Goal: Task Accomplishment & Management: Complete application form

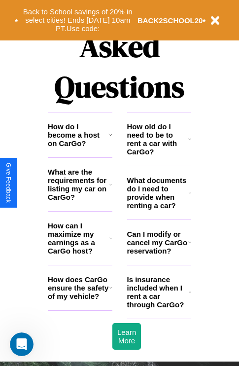
scroll to position [1195, 0]
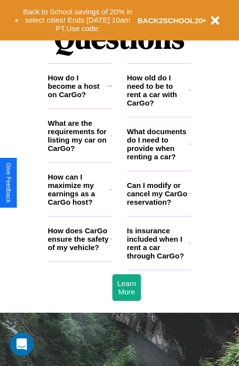
click at [80, 99] on h3 "How do I become a host on CarGo?" at bounding box center [78, 86] width 61 height 25
click at [110, 90] on icon at bounding box center [111, 86] width 4 height 8
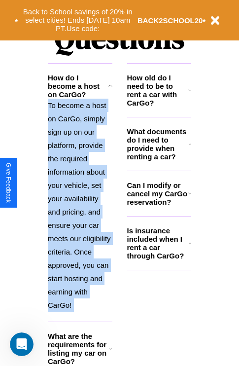
scroll to position [1321, 0]
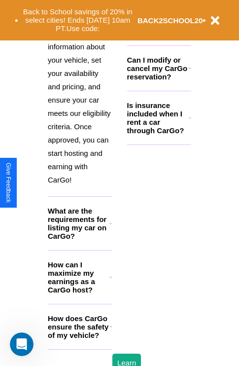
click at [80, 339] on h3 "How does CarGo ensure the safety of my vehicle?" at bounding box center [79, 326] width 62 height 25
click at [189, 72] on icon at bounding box center [189, 68] width 3 height 8
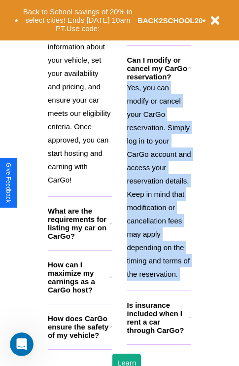
click at [189, 69] on polyline at bounding box center [189, 68] width 2 height 1
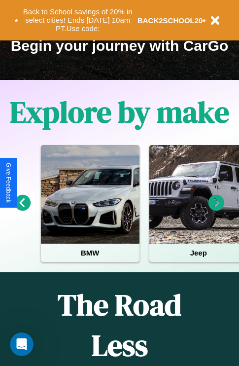
scroll to position [152, 0]
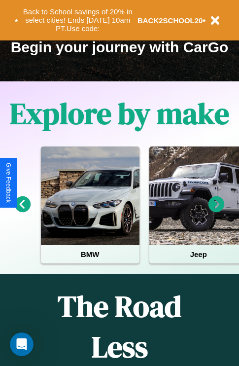
click at [217, 211] on icon at bounding box center [217, 204] width 16 height 16
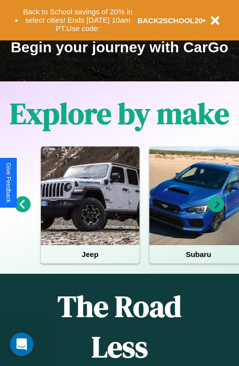
click at [217, 211] on icon at bounding box center [217, 204] width 16 height 16
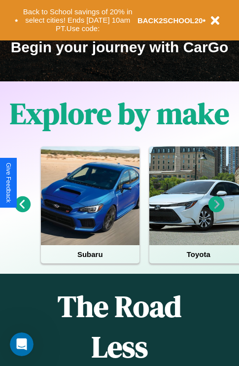
click at [22, 211] on icon at bounding box center [23, 204] width 16 height 16
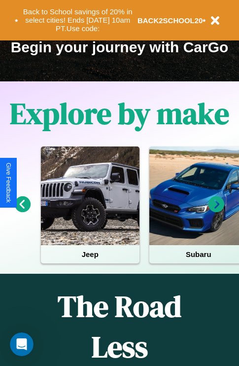
click at [217, 211] on icon at bounding box center [217, 204] width 16 height 16
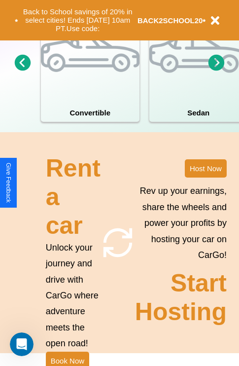
scroll to position [769, 0]
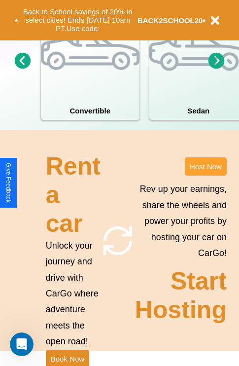
click at [206, 176] on button "Host Now" at bounding box center [206, 166] width 42 height 18
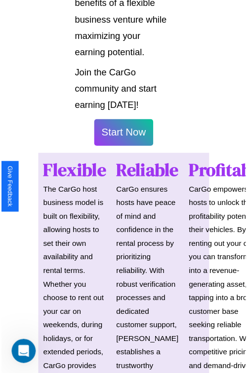
scroll to position [699, 0]
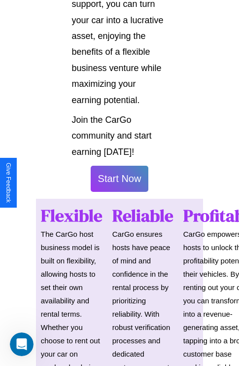
click at [119, 183] on button "Start Now" at bounding box center [120, 179] width 58 height 26
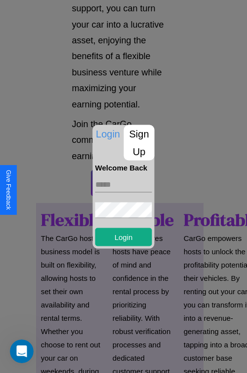
click at [139, 143] on p "Sign Up" at bounding box center [139, 143] width 31 height 36
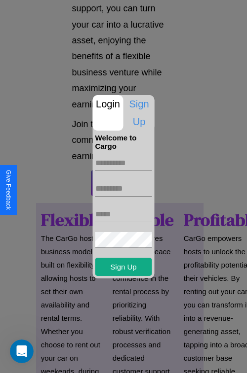
click at [123, 163] on input "text" at bounding box center [123, 163] width 57 height 16
type input "******"
click at [123, 188] on input "text" at bounding box center [123, 189] width 57 height 16
type input "******"
click at [123, 214] on input "text" at bounding box center [123, 215] width 57 height 16
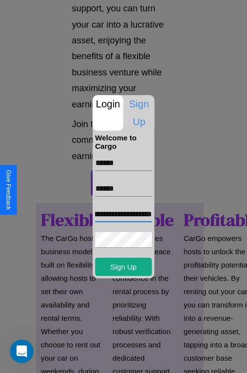
scroll to position [0, 45]
type input "**********"
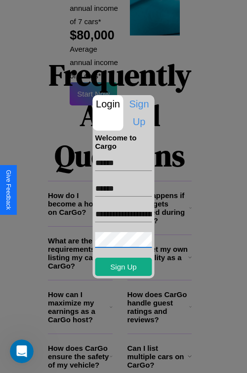
click at [127, 360] on div at bounding box center [123, 186] width 247 height 373
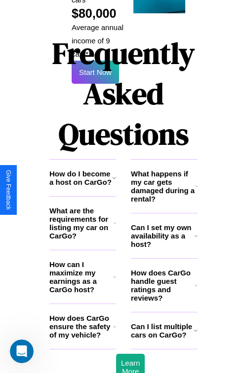
scroll to position [696, 0]
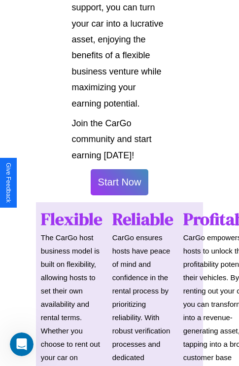
click at [119, 186] on button "Start Now" at bounding box center [120, 182] width 58 height 26
